Goal: Task Accomplishment & Management: Use online tool/utility

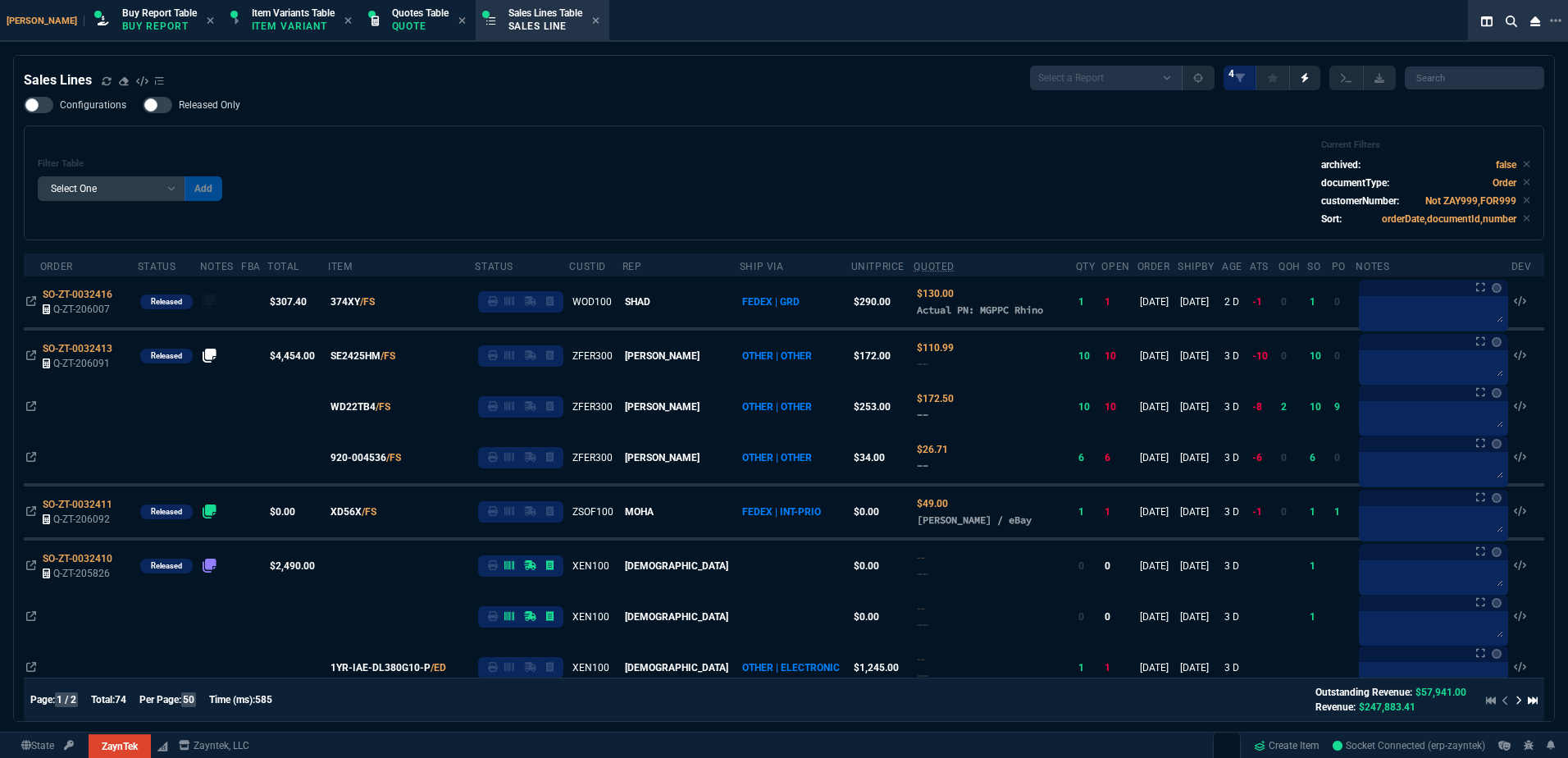
select select "1: BROV"
select select
drag, startPoint x: 111, startPoint y: 84, endPoint x: 311, endPoint y: 273, distance: 275.2
click at [111, 84] on icon at bounding box center [107, 82] width 10 height 10
click at [518, 209] on div "Filter Table Select One Add Filter () Age () ATS () Cond (itemVariantCode) Cust…" at bounding box center [784, 183] width 1493 height 87
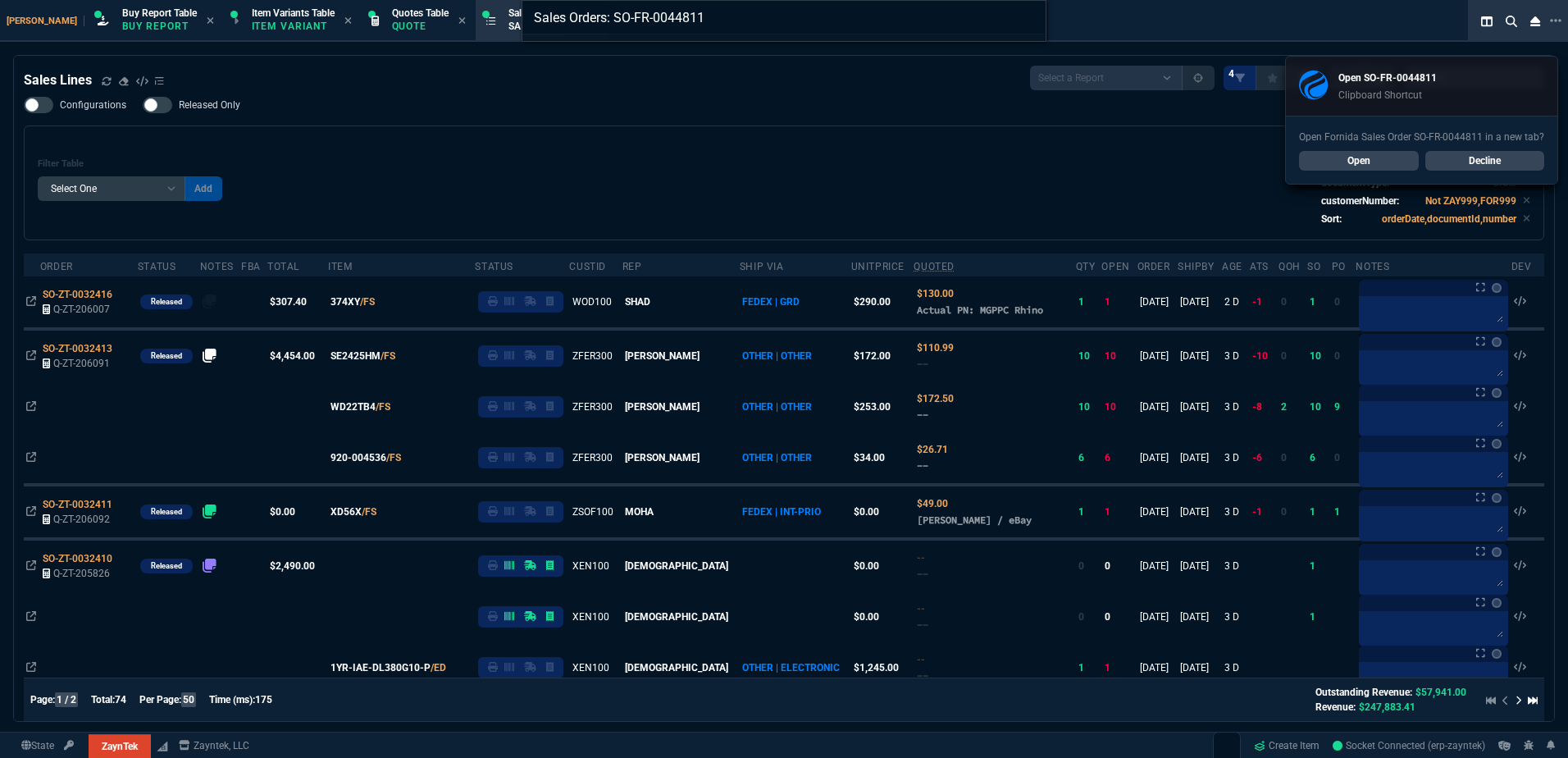
type input "Sales Orders: SO-FR-0044811"
click at [1367, 161] on div "Sales Orders: SO-FR-0044811" at bounding box center [784, 379] width 1568 height 758
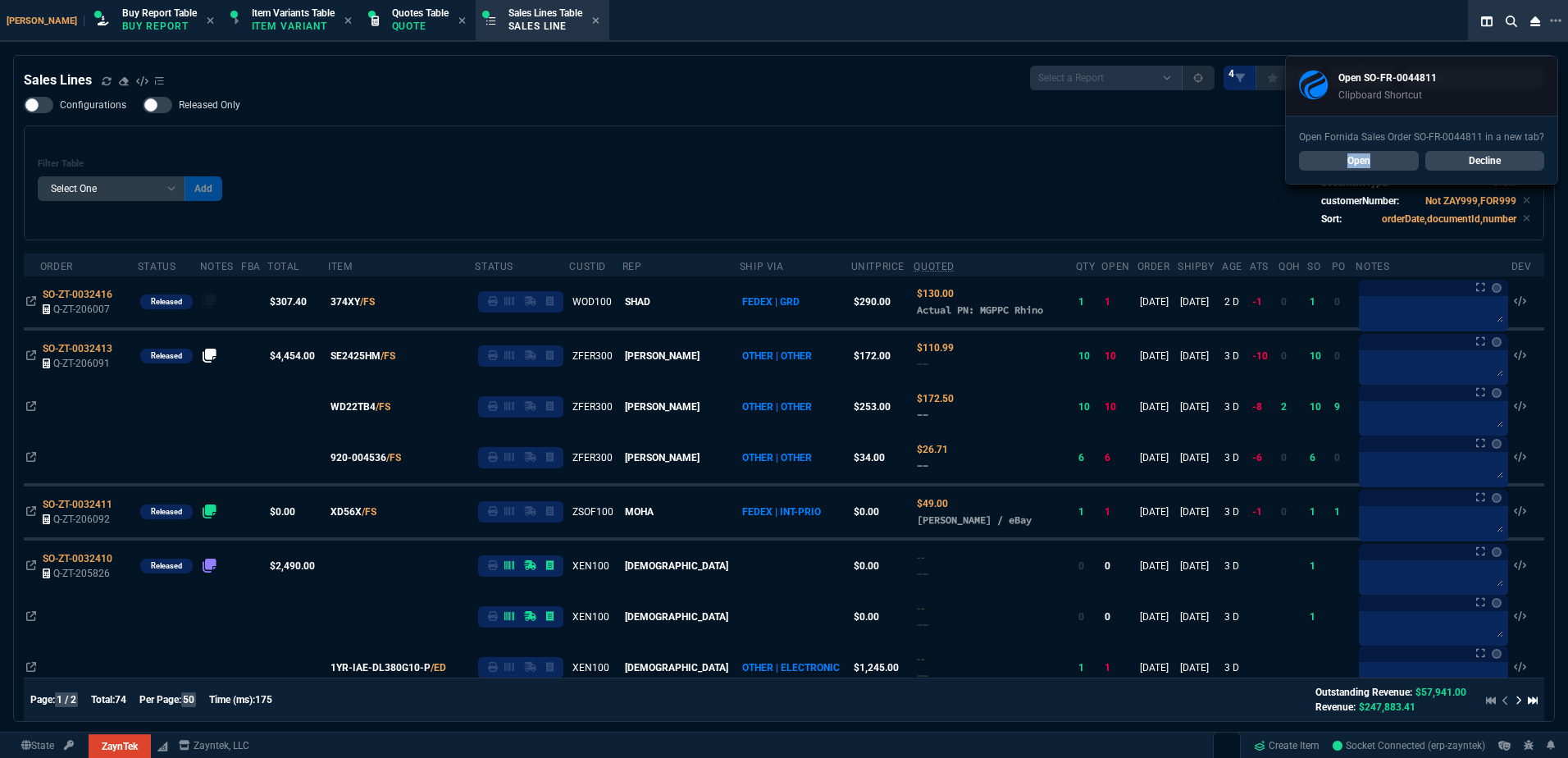
click at [1367, 161] on link "Open" at bounding box center [1359, 161] width 119 height 19
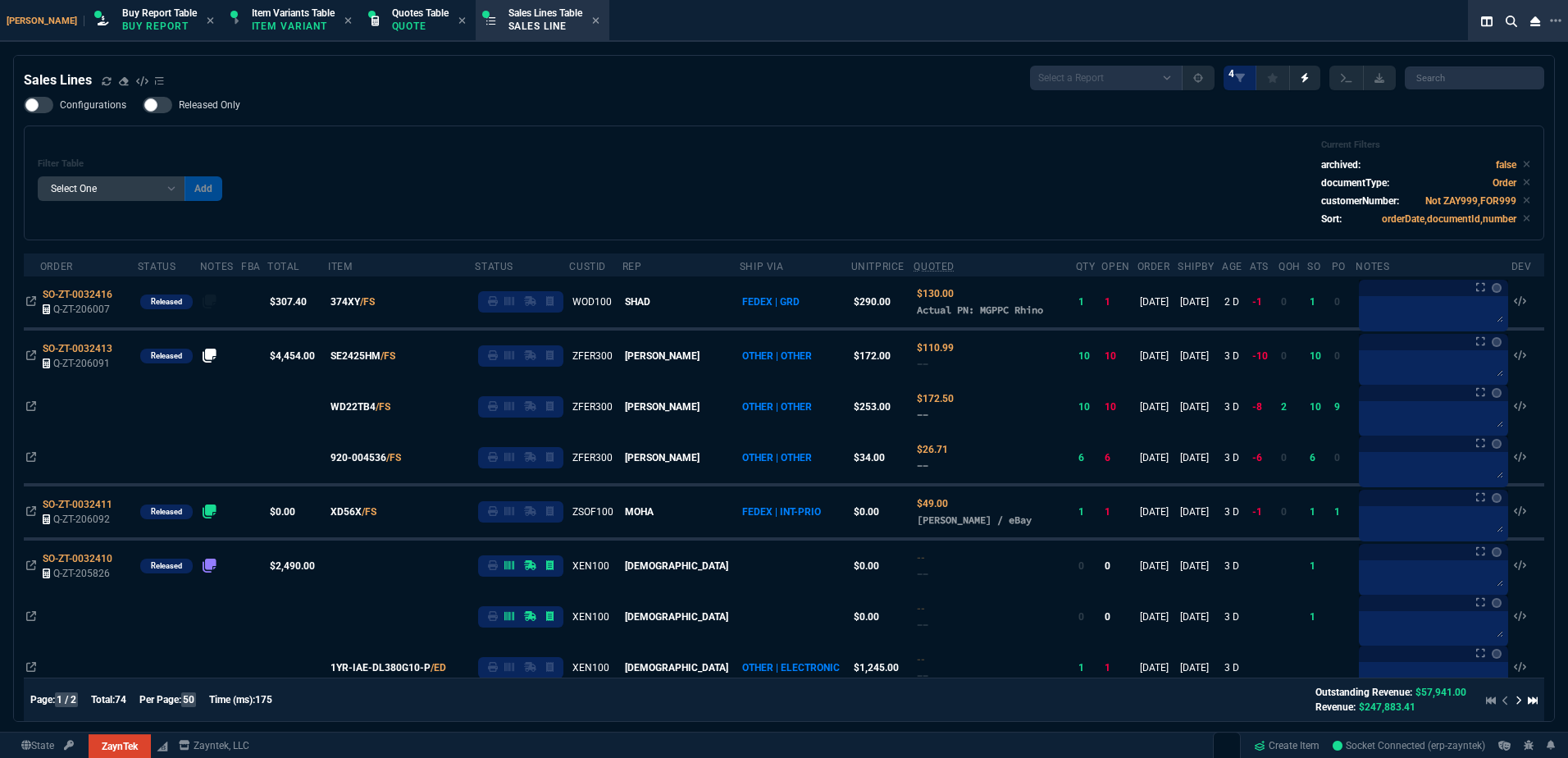
click at [696, 206] on div "Filter Table Select One Add Filter () Age () ATS () Cond (itemVariantCode) Cust…" at bounding box center [784, 183] width 1493 height 87
